Goal: Find specific page/section: Find specific page/section

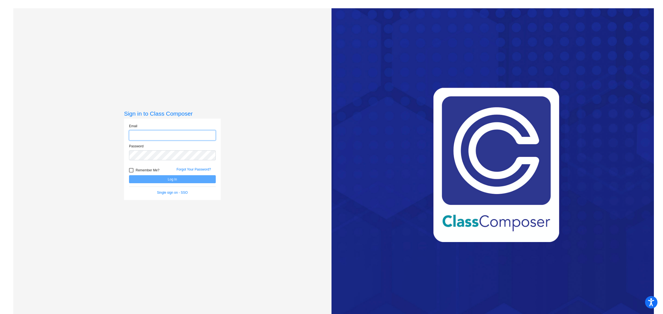
click at [152, 136] on input "email" at bounding box center [172, 135] width 87 height 10
click at [0, 314] on com-1password-button at bounding box center [0, 314] width 0 height 0
type input "[EMAIL_ADDRESS][DOMAIN_NAME]"
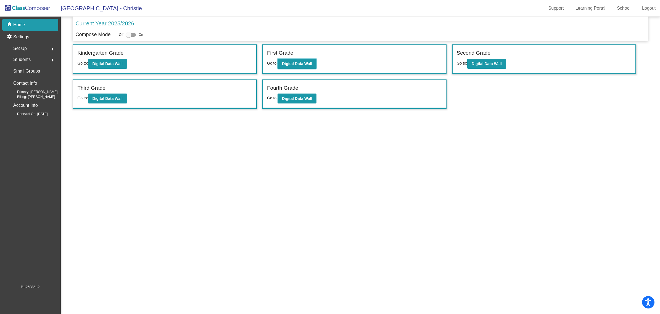
click at [307, 64] on b "Digital Data Wall" at bounding box center [297, 64] width 30 height 4
click at [482, 63] on b "Digital Data Wall" at bounding box center [487, 64] width 30 height 4
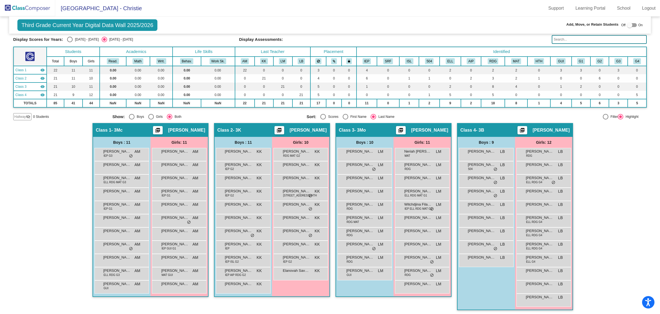
scroll to position [0, 0]
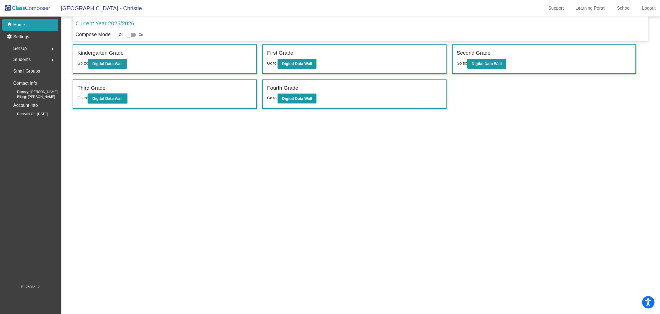
click at [111, 99] on b "Digital Data Wall" at bounding box center [108, 98] width 30 height 4
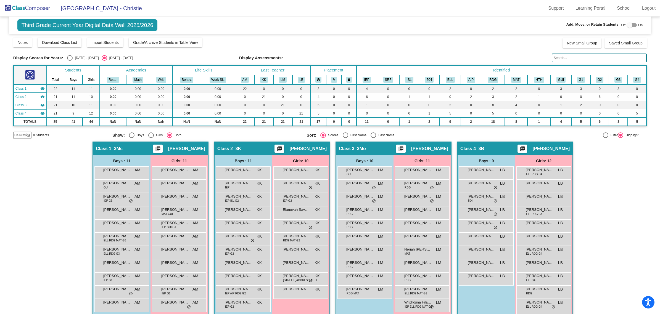
scroll to position [19, 0]
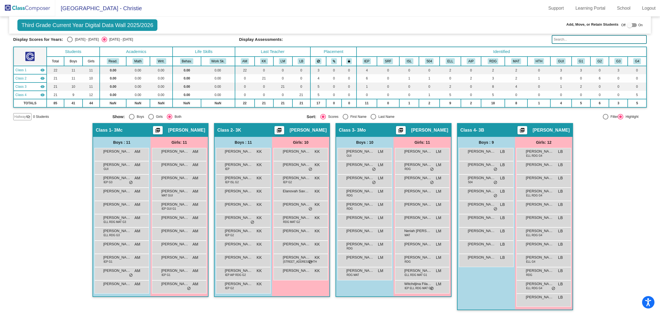
click at [109, 153] on span "Elijah Baker Moura" at bounding box center [117, 152] width 28 height 6
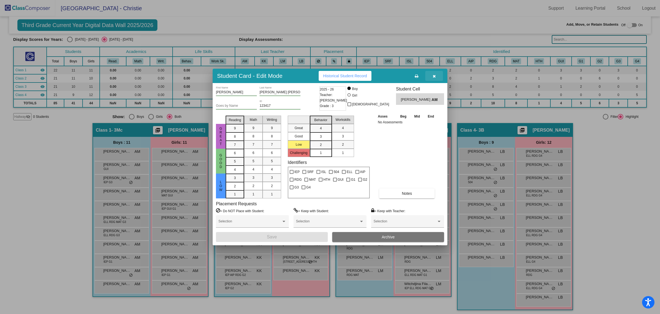
click at [434, 75] on icon "button" at bounding box center [434, 76] width 3 height 4
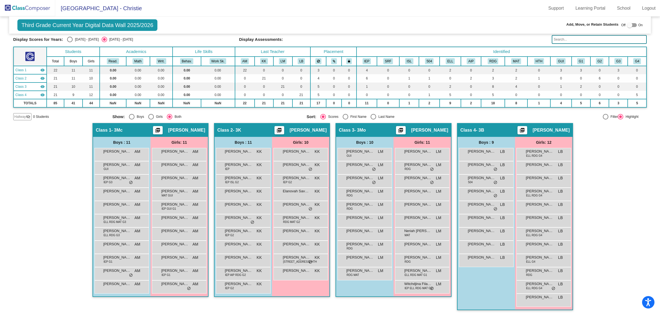
click at [111, 156] on div "Elijah Baker Moura AM lock do_not_disturb_alt" at bounding box center [121, 153] width 53 height 11
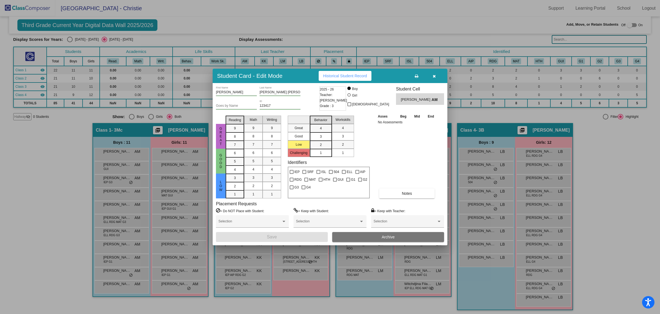
click at [434, 74] on icon "button" at bounding box center [434, 76] width 3 height 4
